Goal: Task Accomplishment & Management: Manage account settings

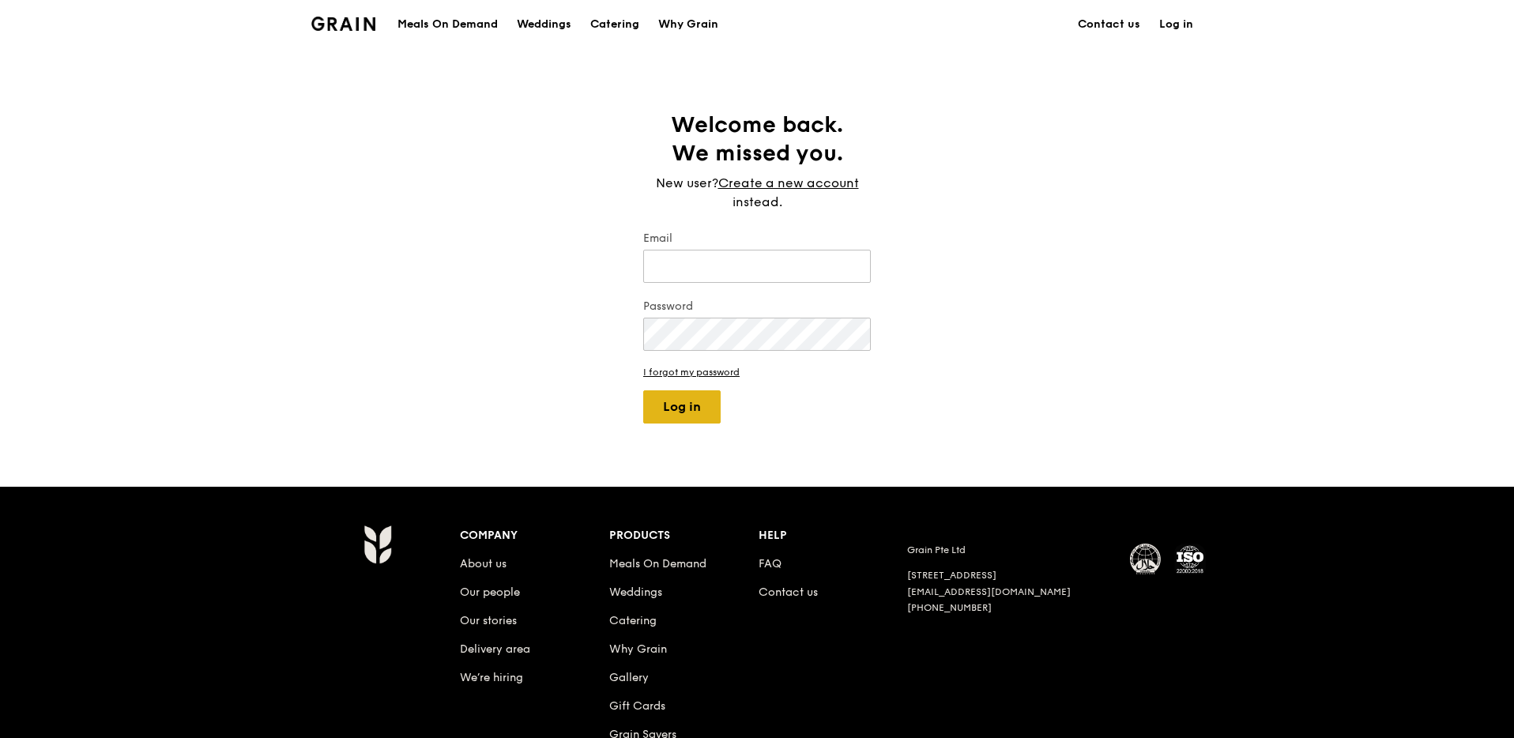
type input "sherlyn@grain.com.sg"
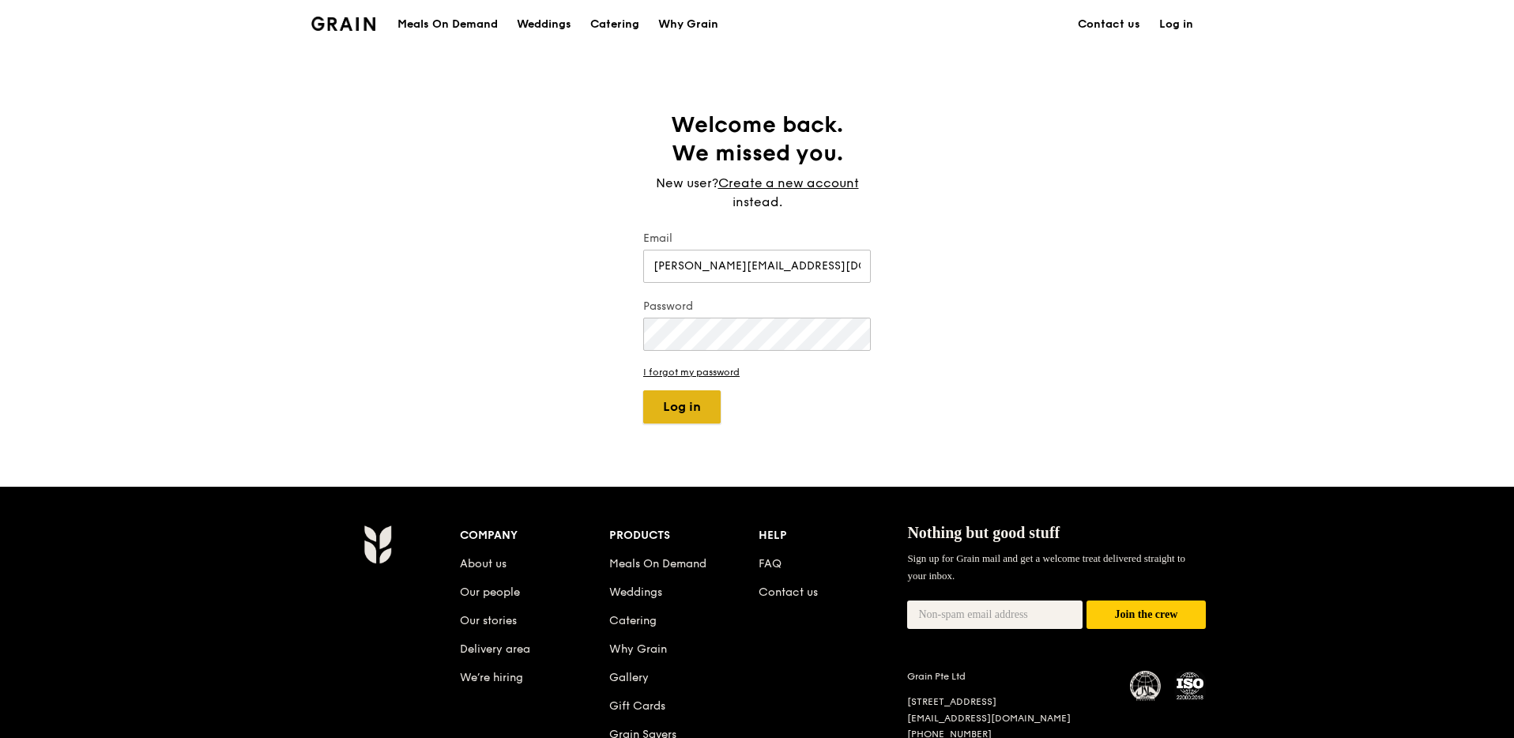
click at [676, 401] on button "Log in" at bounding box center [681, 406] width 77 height 33
select select "100"
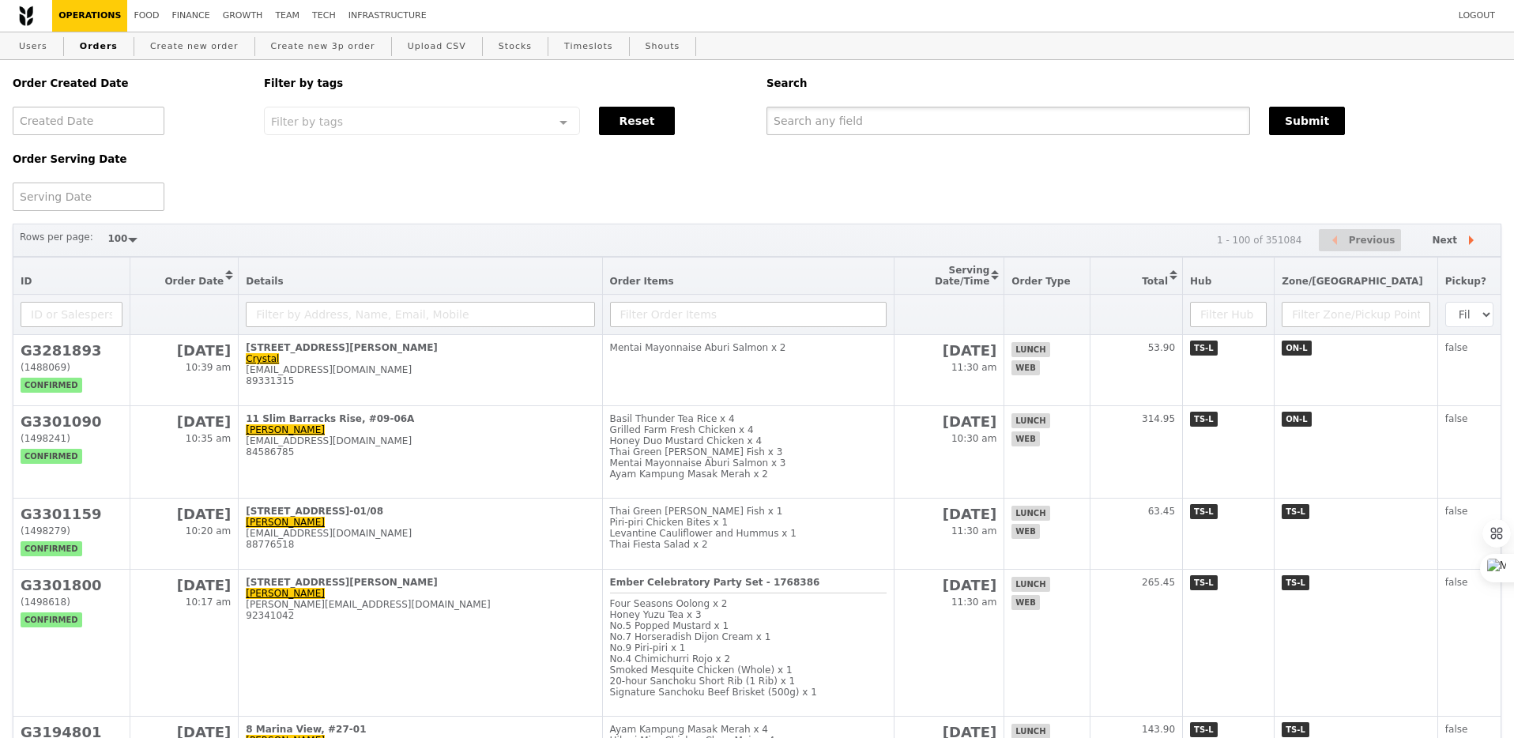
click at [842, 118] on input "text" at bounding box center [1007, 121] width 483 height 28
paste input "[DOMAIN_NAME][EMAIL_ADDRESS][DOMAIN_NAME]"
type input "[DOMAIN_NAME][EMAIL_ADDRESS][DOMAIN_NAME]"
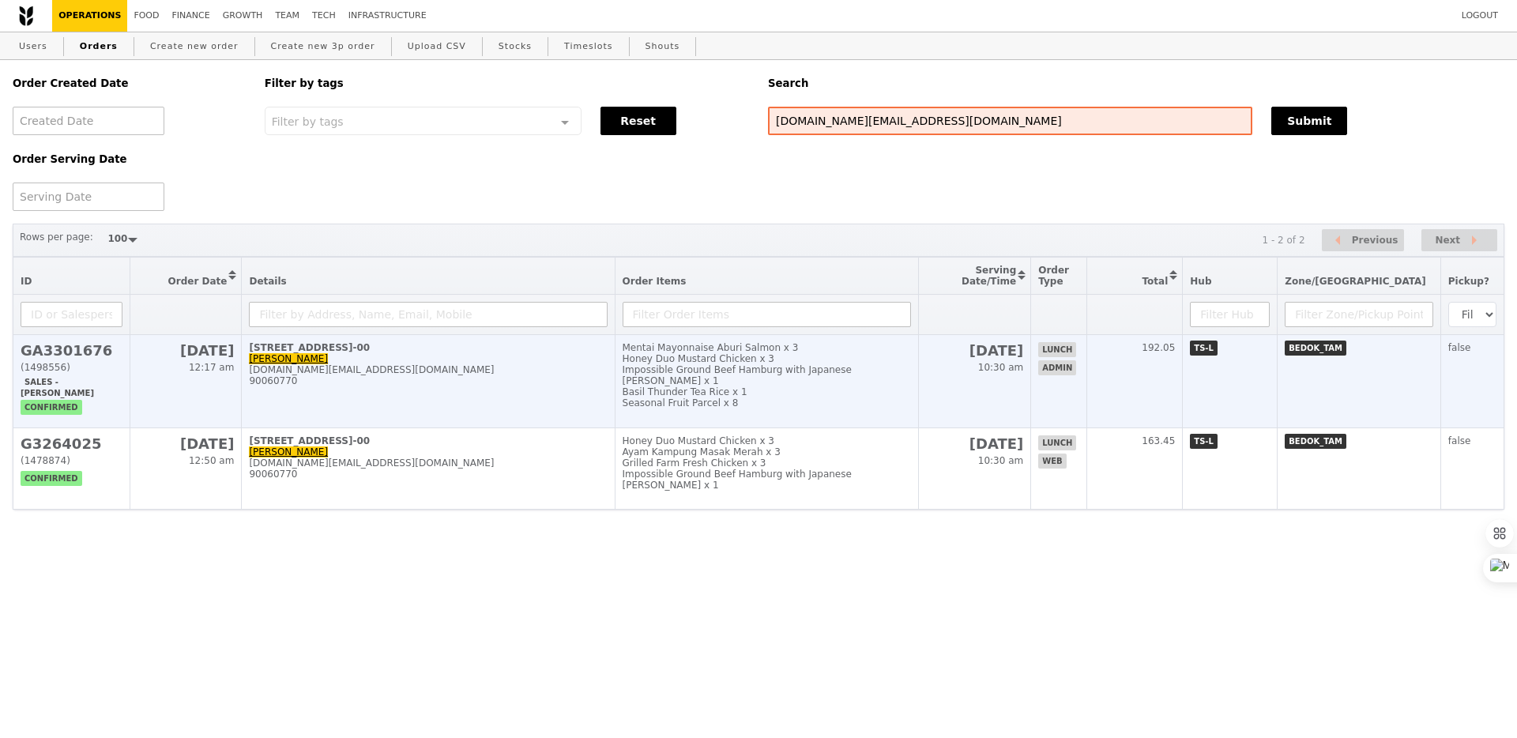
click at [911, 360] on div "Honey Duo Mustard Chicken x 3" at bounding box center [766, 358] width 288 height 11
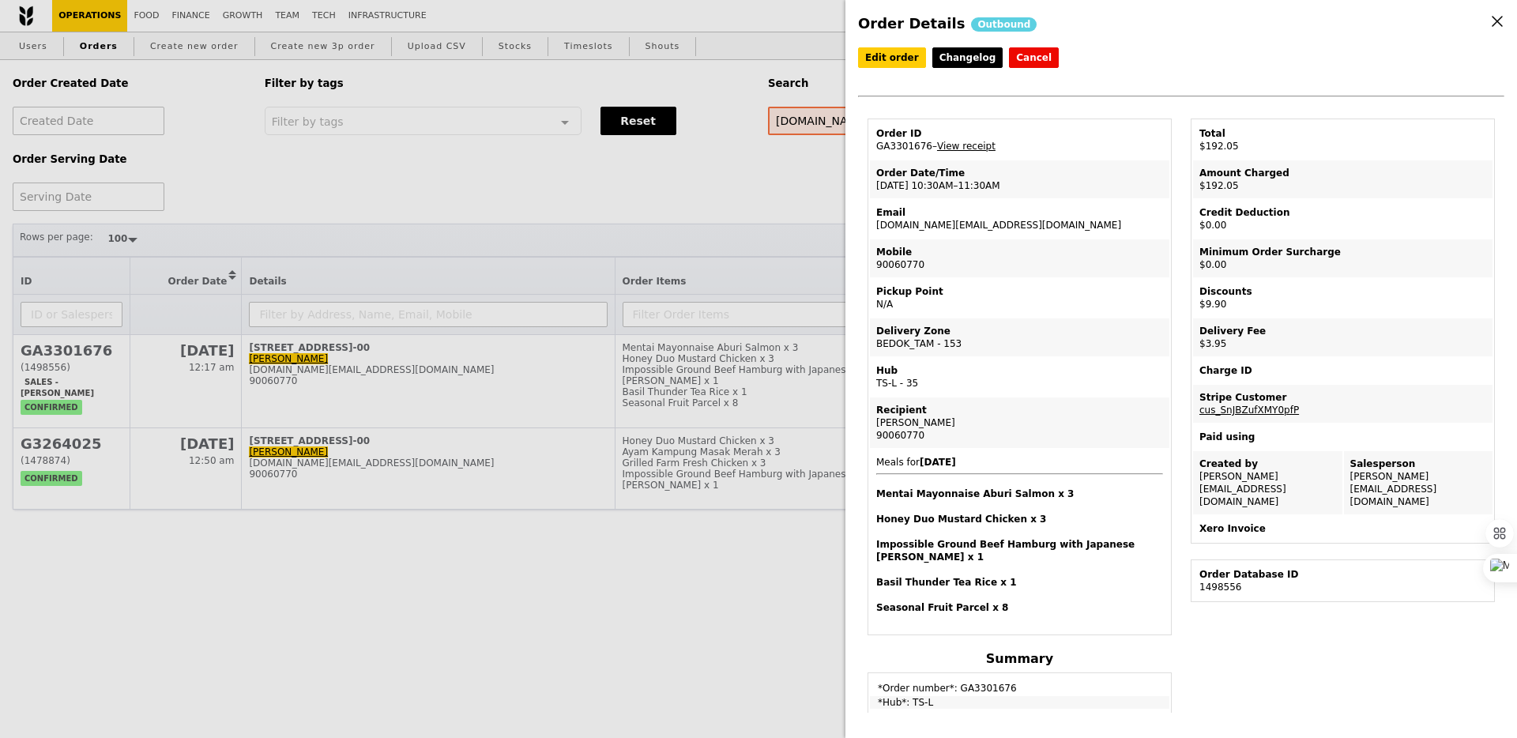
click at [941, 218] on td "Email jasmine.ong@amd.com" at bounding box center [1019, 219] width 299 height 38
copy td "[DOMAIN_NAME][EMAIL_ADDRESS][DOMAIN_NAME]"
click at [510, 397] on div "Order Details Outbound Edit order Changelog Cancel Order ID GA3301676 – View re…" at bounding box center [758, 369] width 1517 height 738
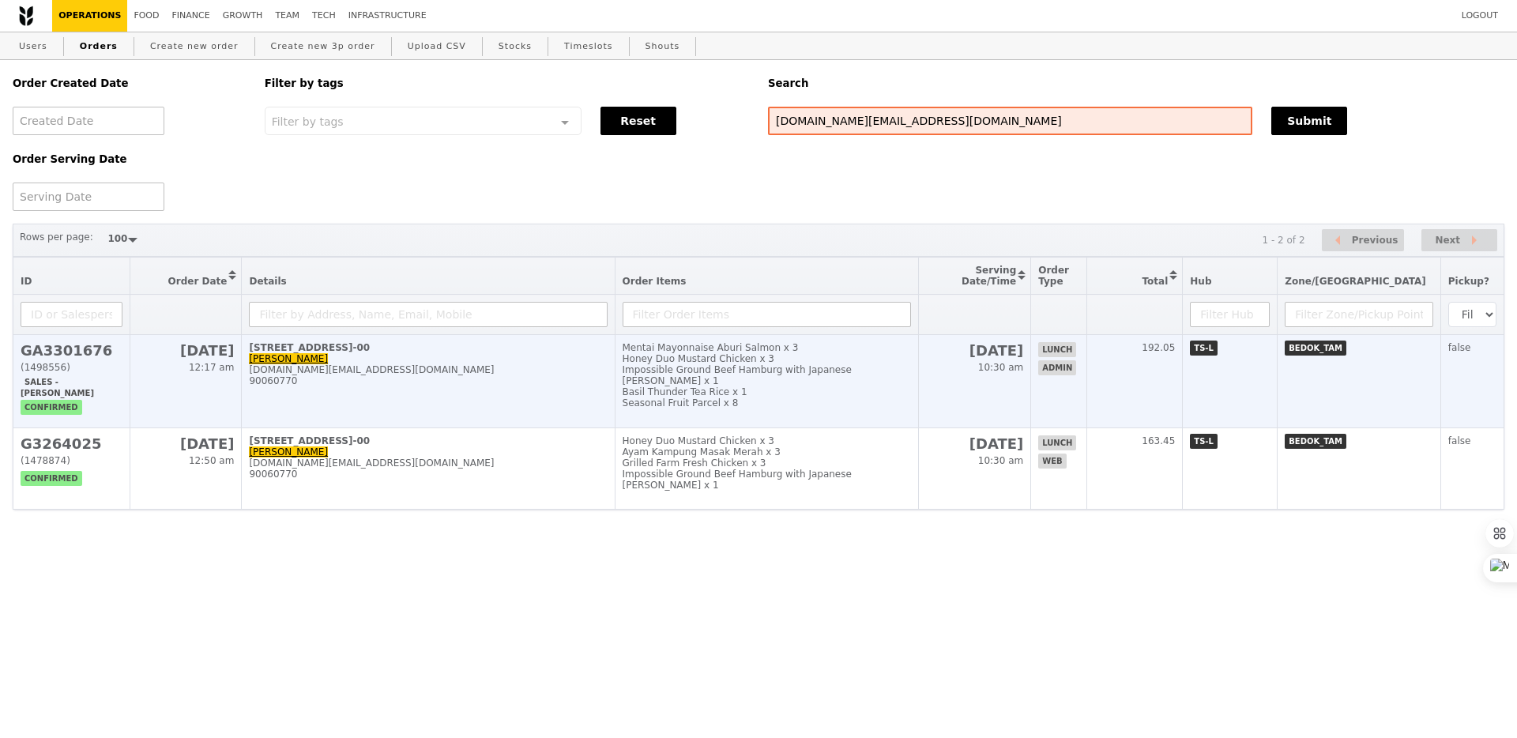
click at [497, 381] on div "90060770" at bounding box center [428, 380] width 358 height 11
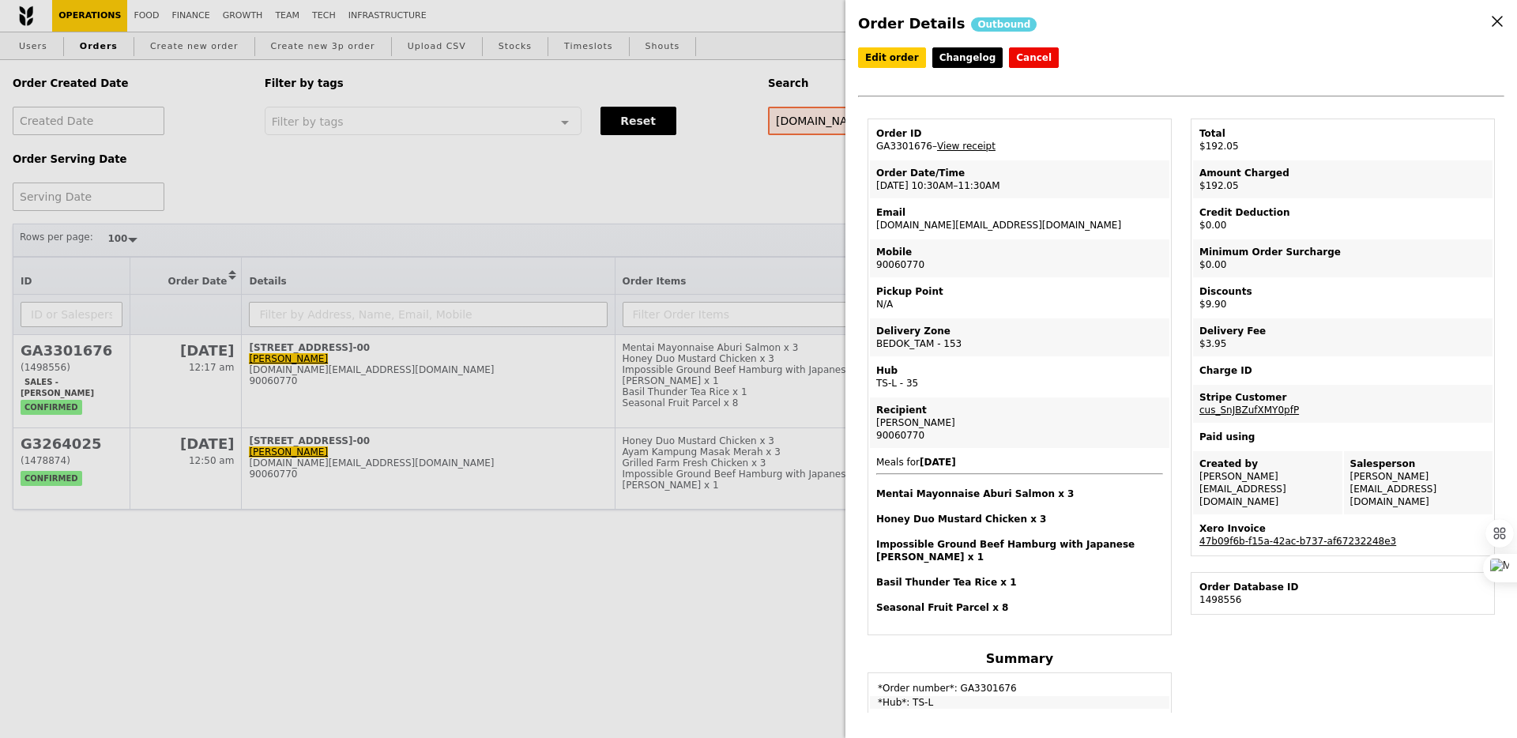
click at [1278, 536] on link "47b09f6b-f15a-42ac-b737-af67232248e3" at bounding box center [1297, 541] width 197 height 11
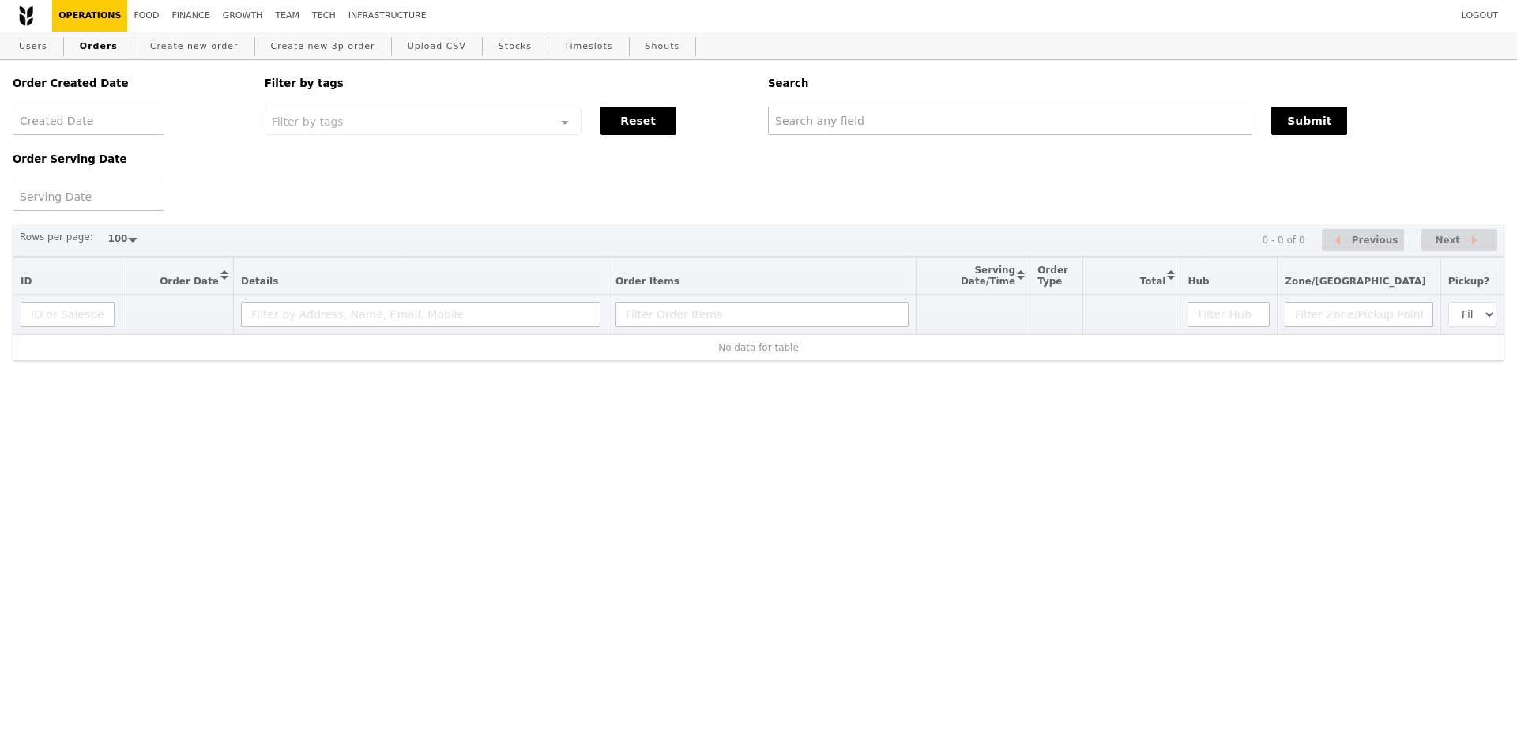
select select "100"
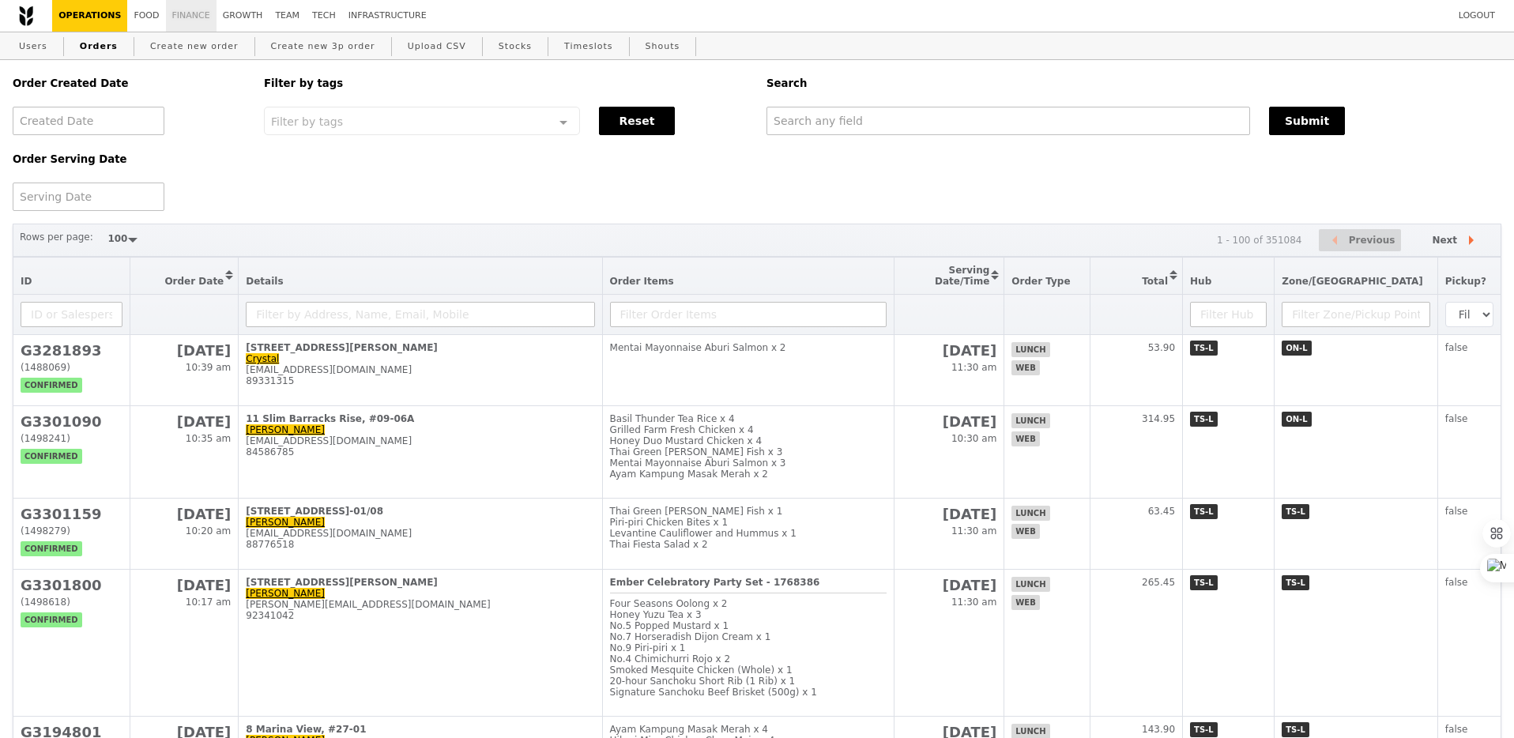
click at [195, 21] on link "Finance" at bounding box center [191, 16] width 51 height 32
